Goal: Task Accomplishment & Management: Use online tool/utility

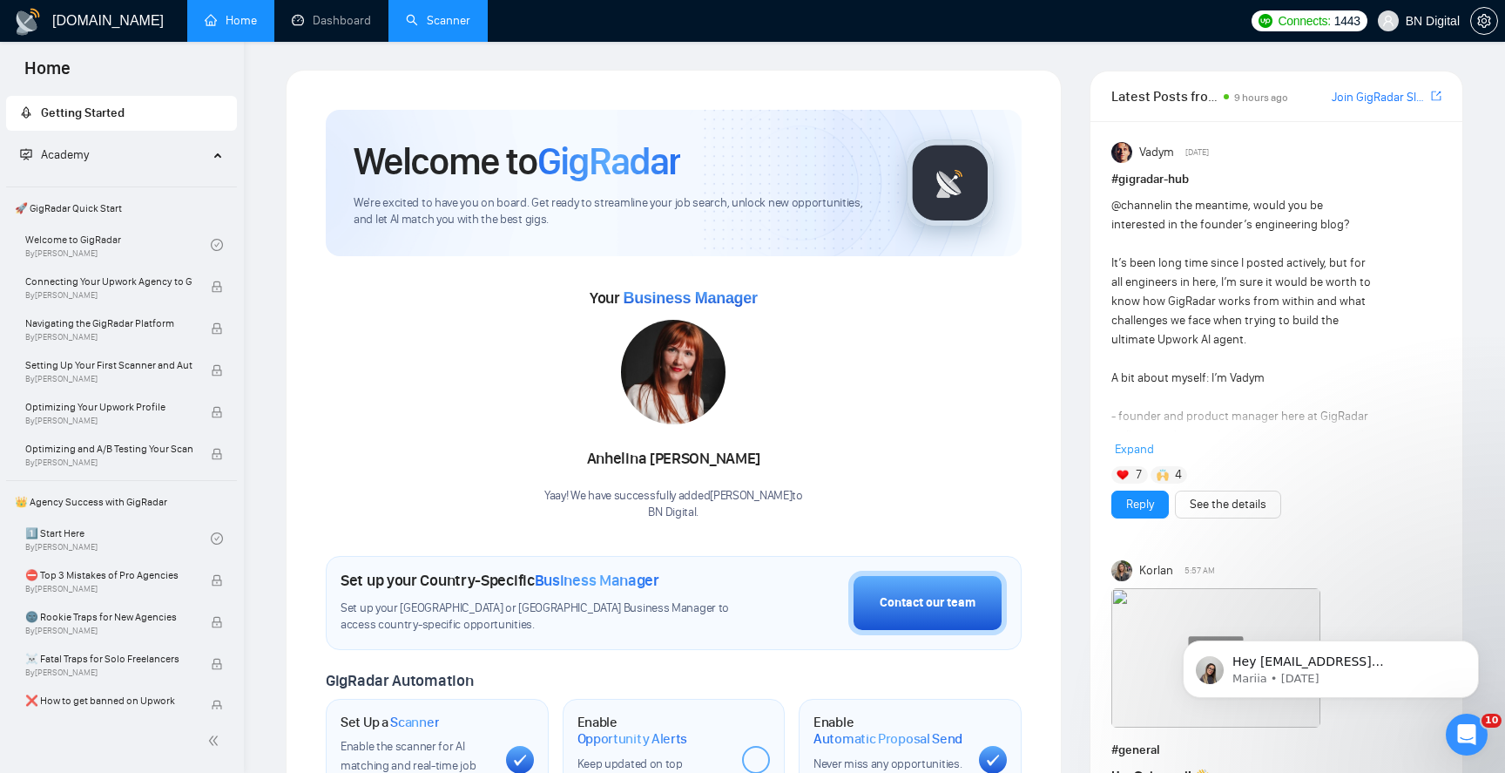
click at [443, 17] on link "Scanner" at bounding box center [438, 20] width 64 height 15
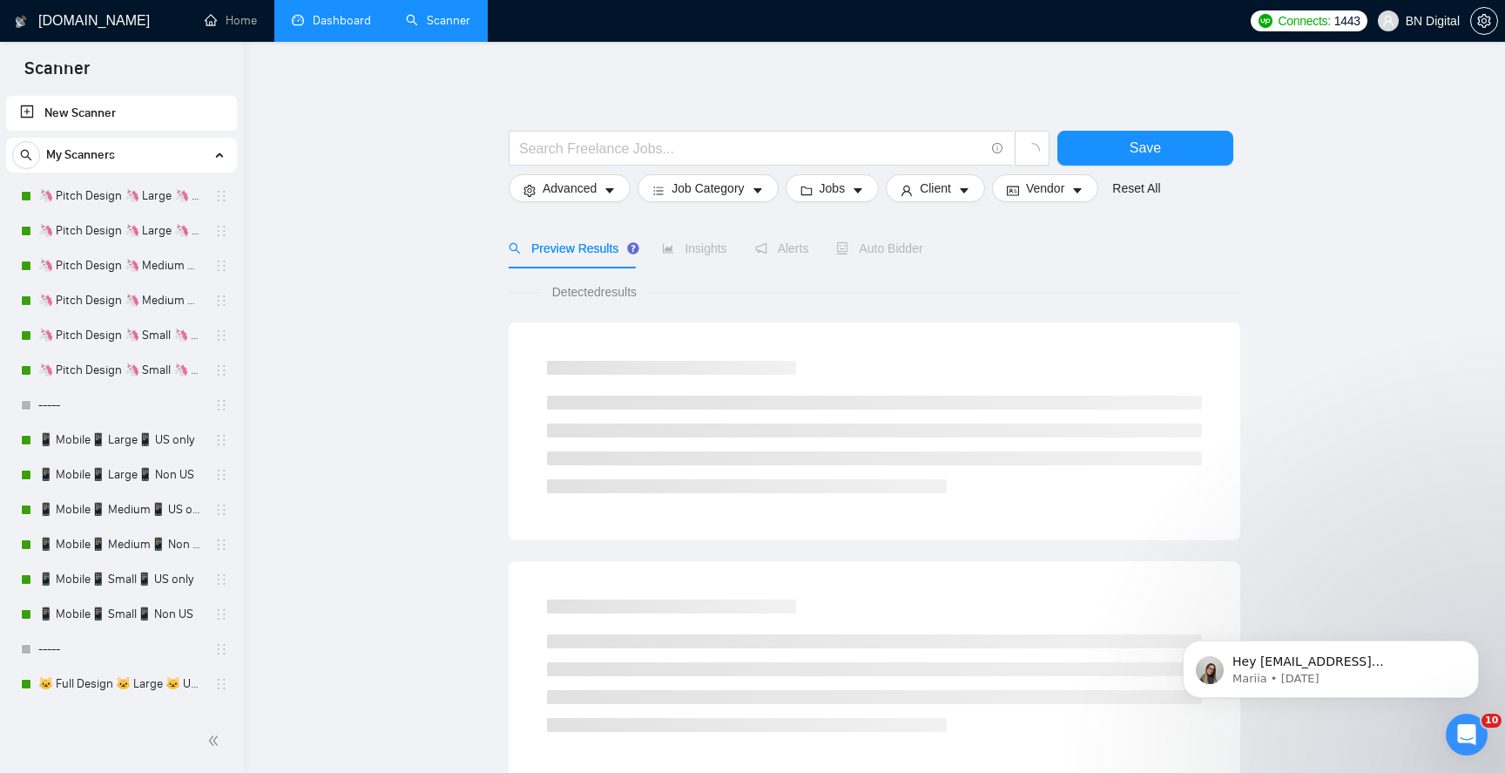
click at [310, 24] on link "Dashboard" at bounding box center [331, 20] width 79 height 15
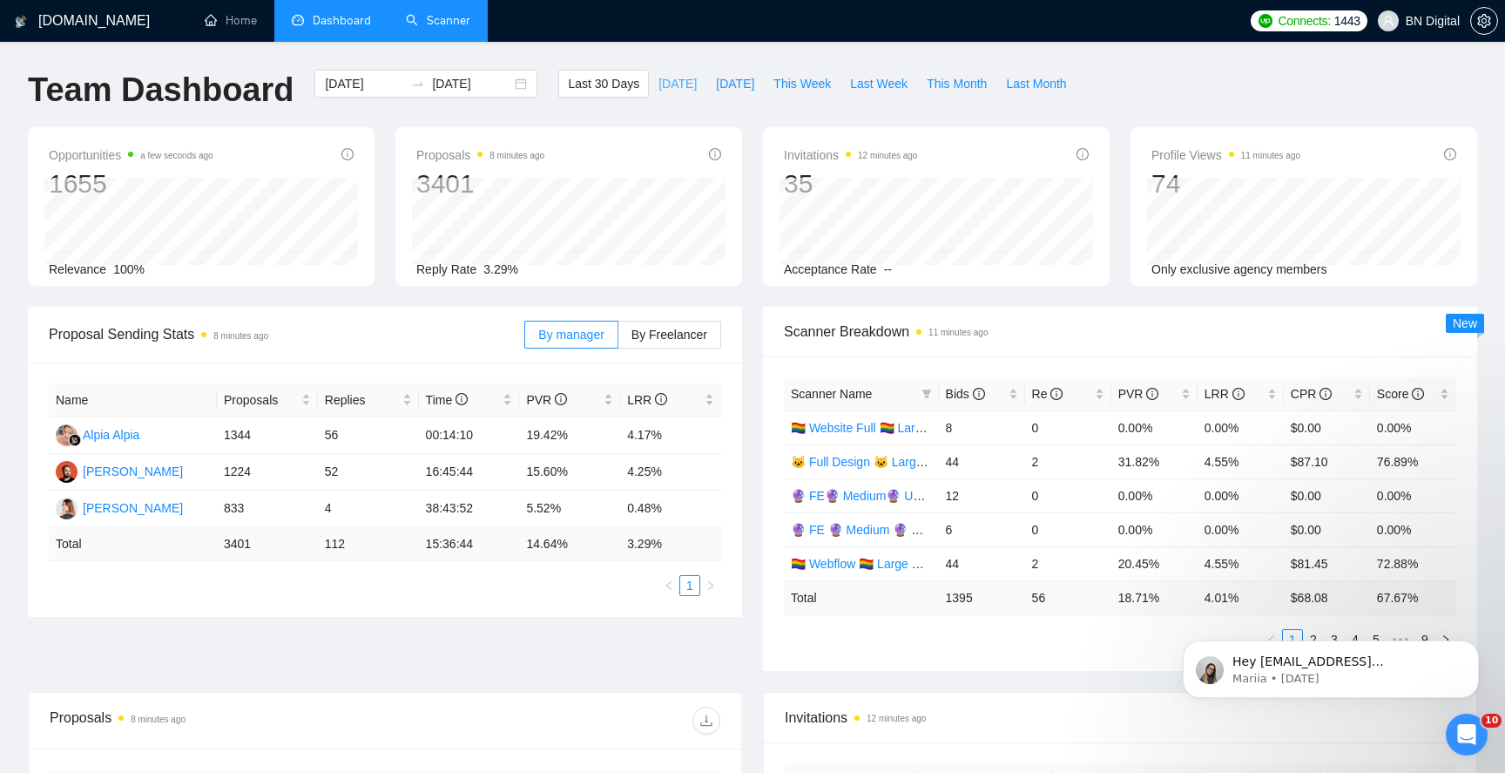
click at [660, 88] on span "[DATE]" at bounding box center [678, 83] width 38 height 19
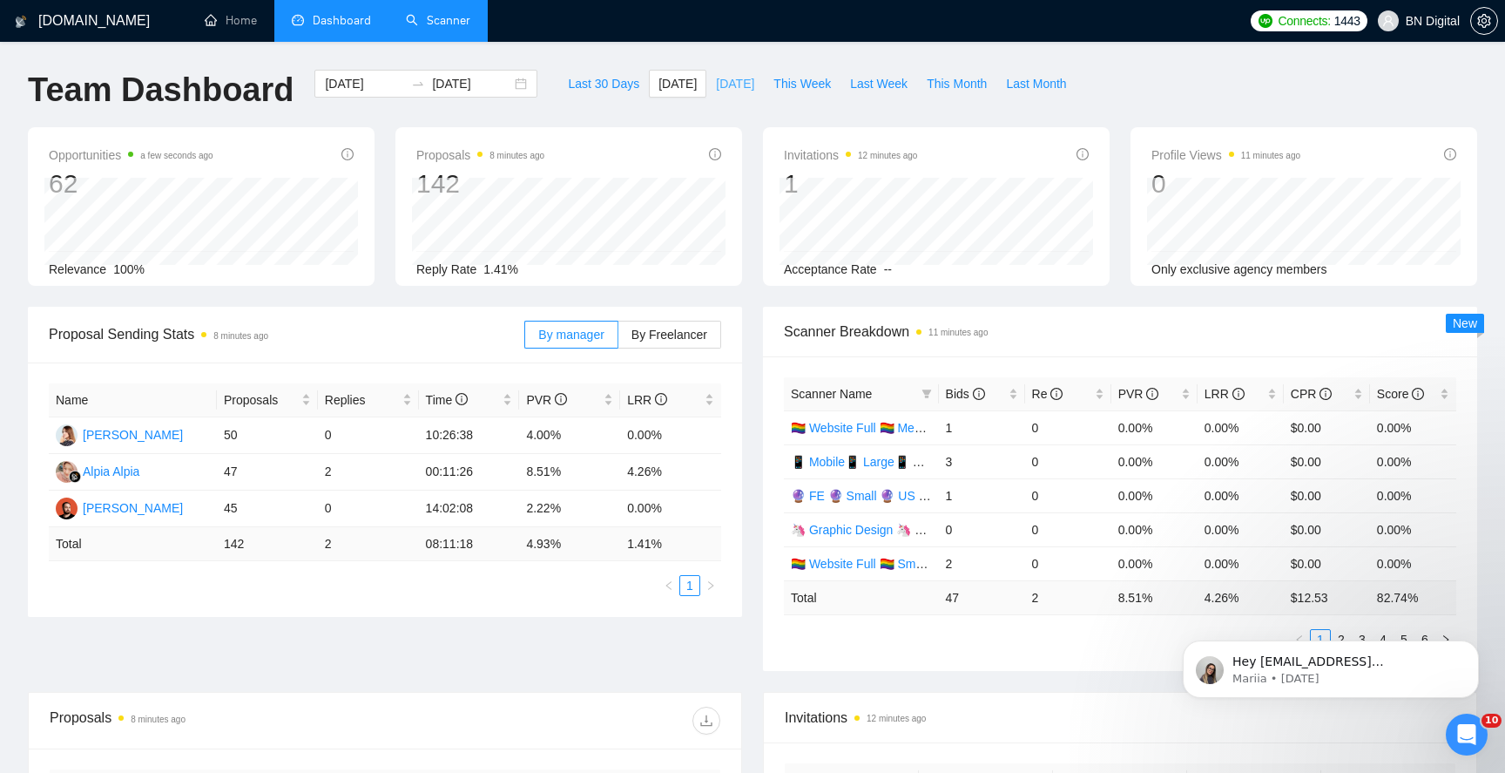
click at [720, 81] on span "[DATE]" at bounding box center [735, 83] width 38 height 19
type input "[DATE]"
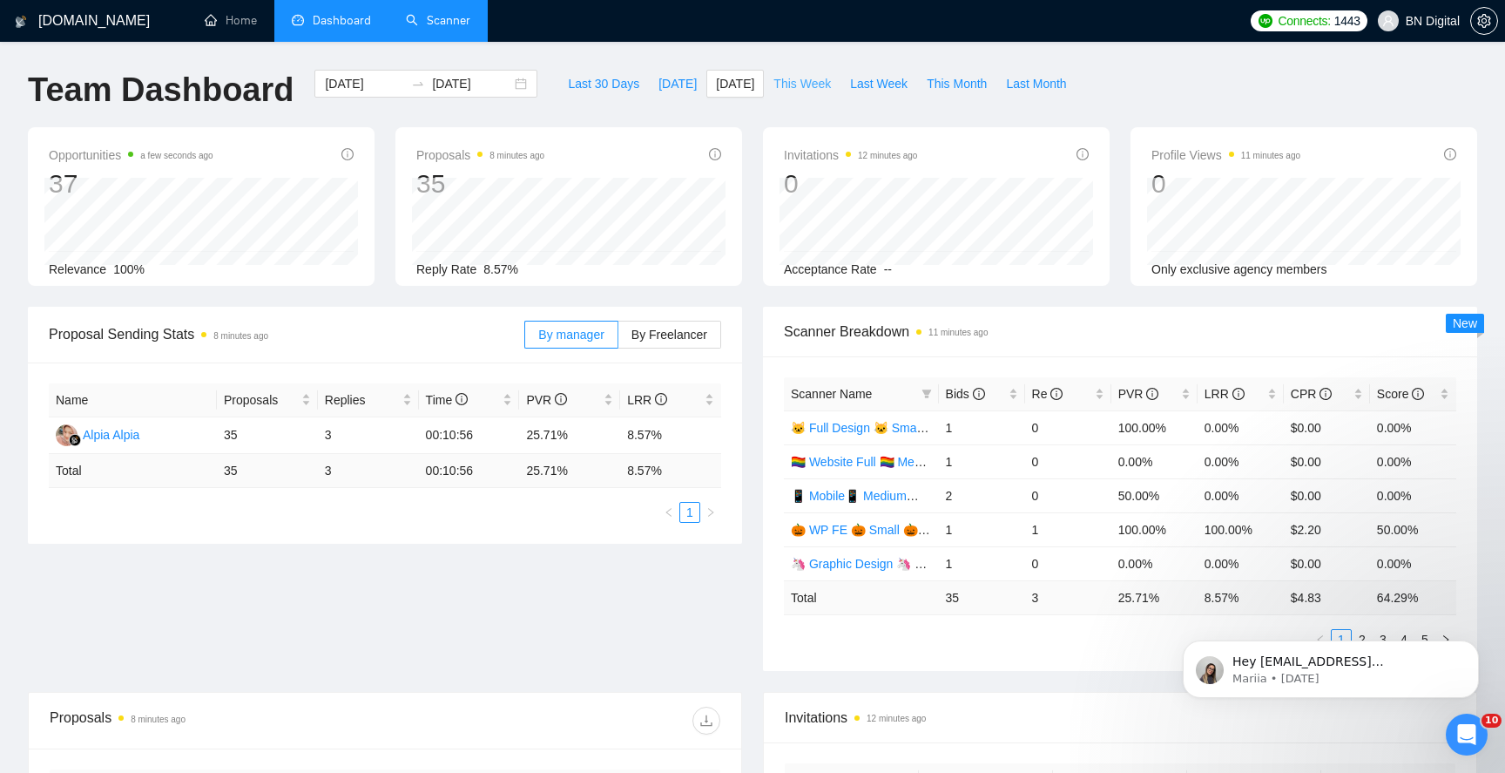
click at [781, 88] on span "This Week" at bounding box center [802, 83] width 57 height 19
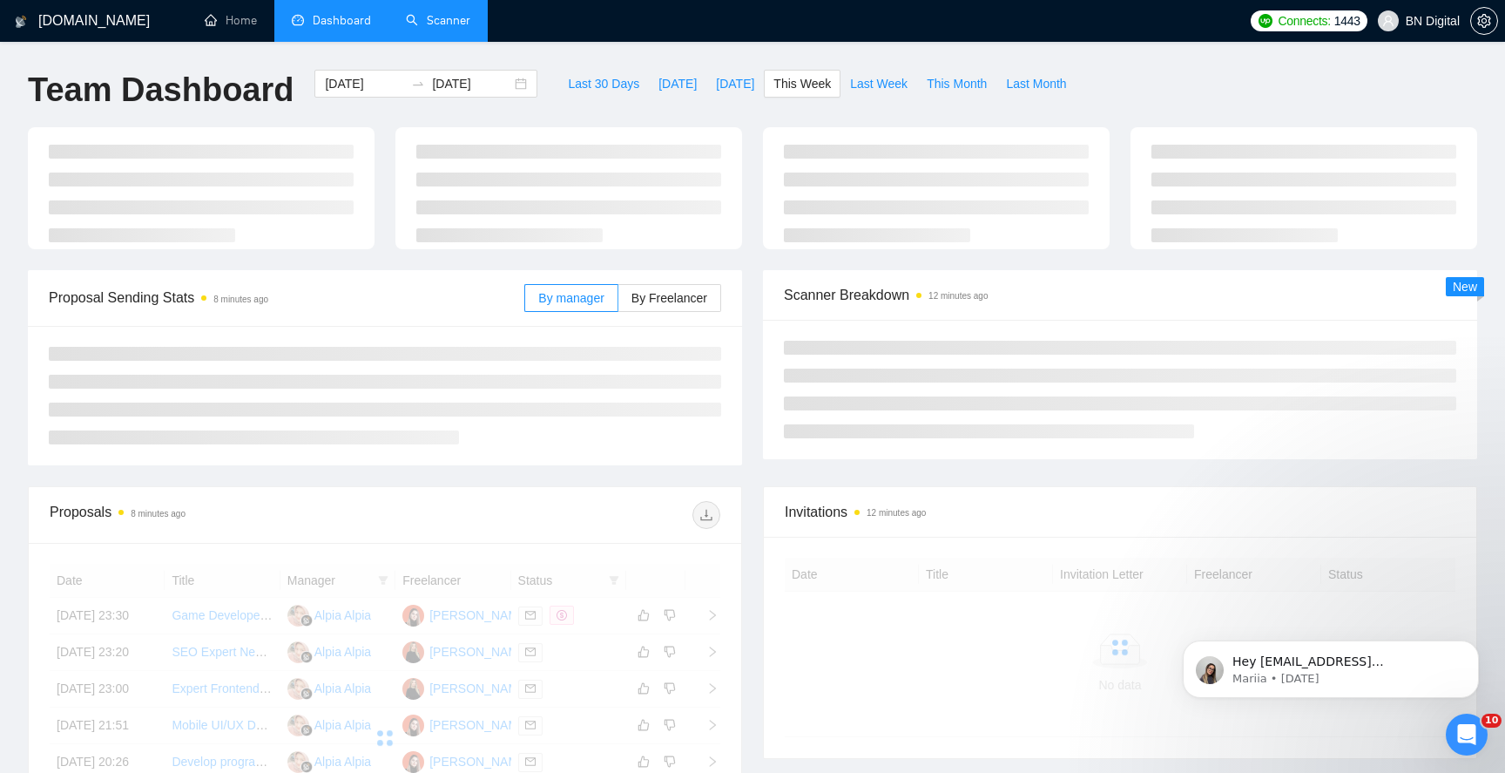
type input "[DATE]"
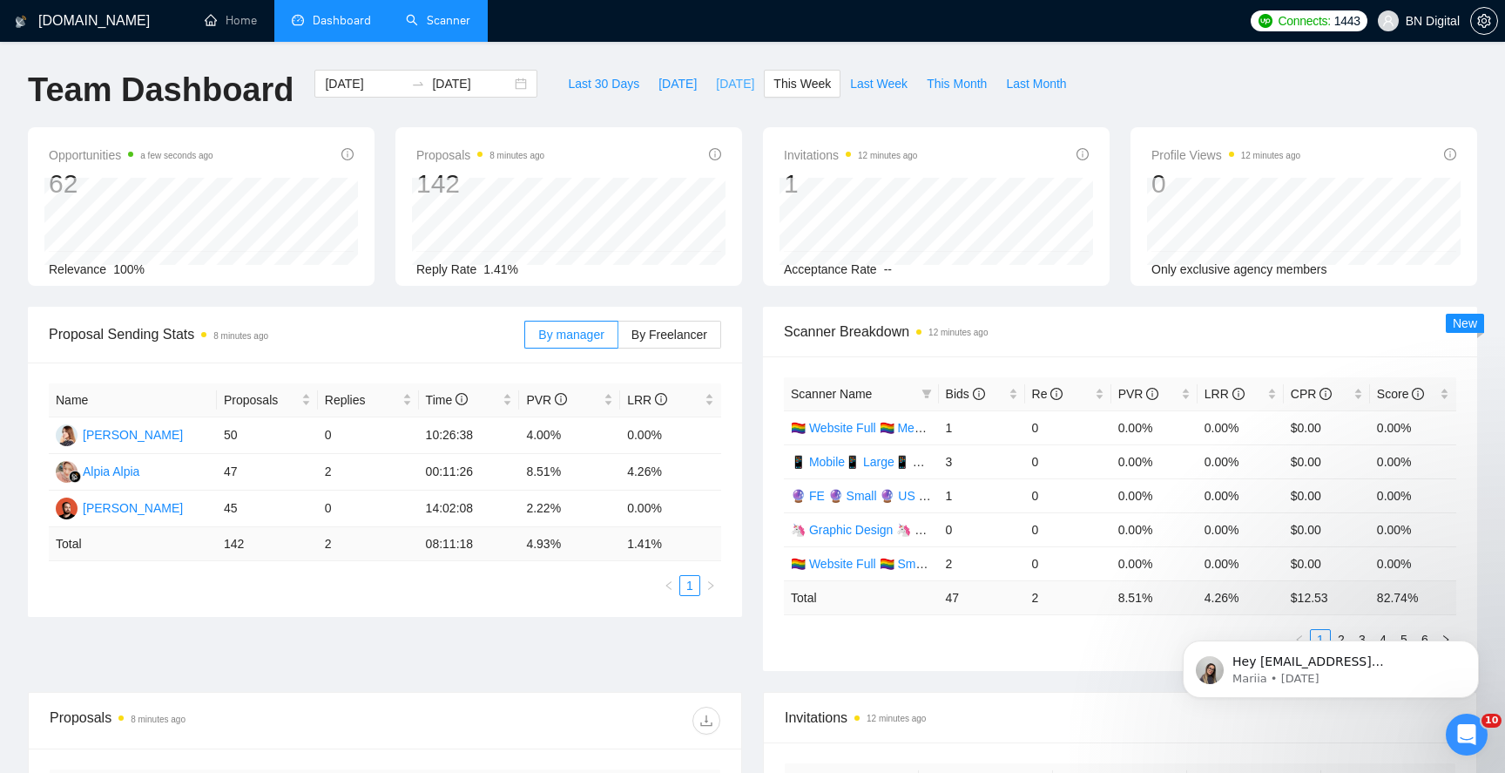
click at [747, 89] on span "[DATE]" at bounding box center [735, 83] width 38 height 19
type input "[DATE]"
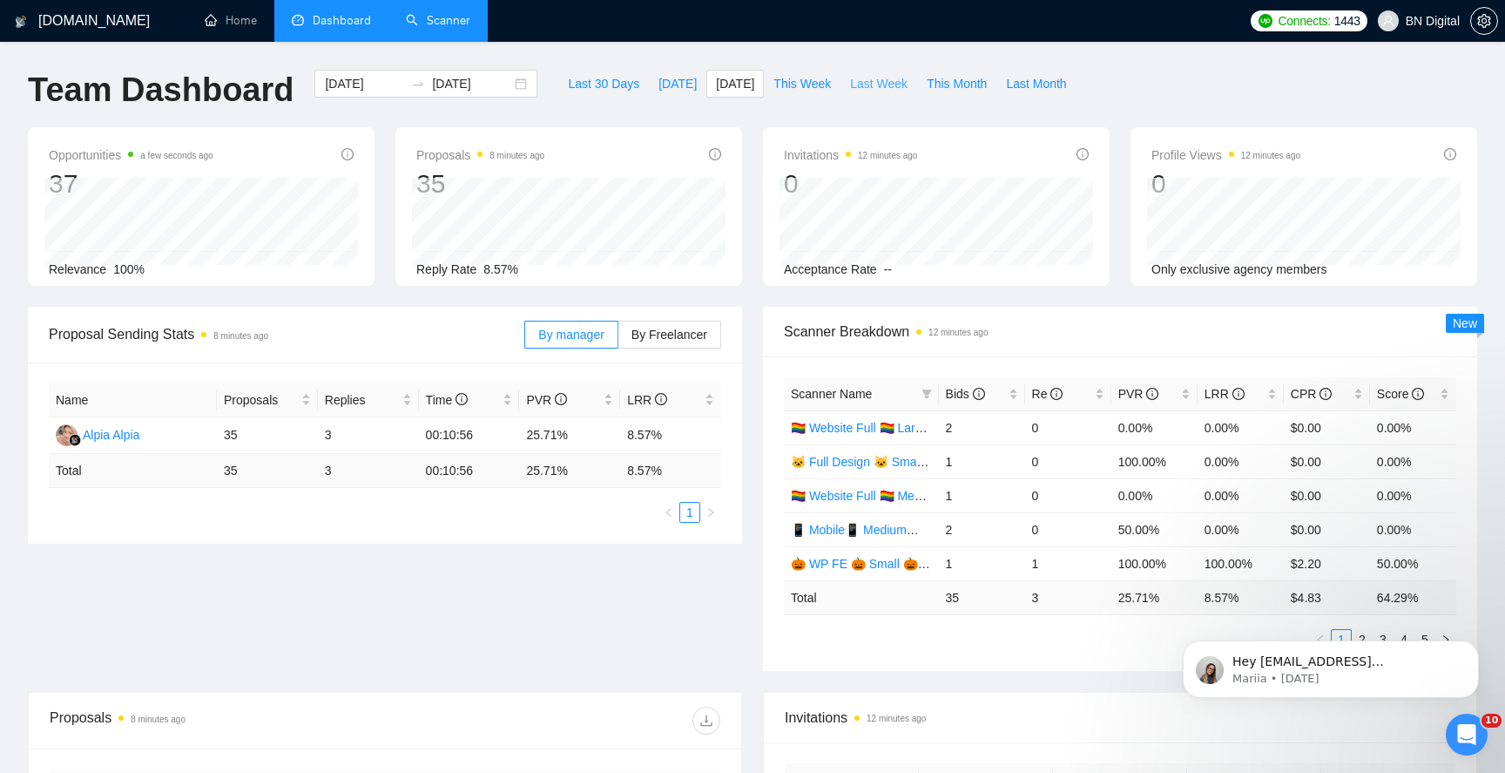
click at [870, 84] on span "Last Week" at bounding box center [878, 83] width 57 height 19
type input "[DATE]"
